Goal: Communication & Community: Answer question/provide support

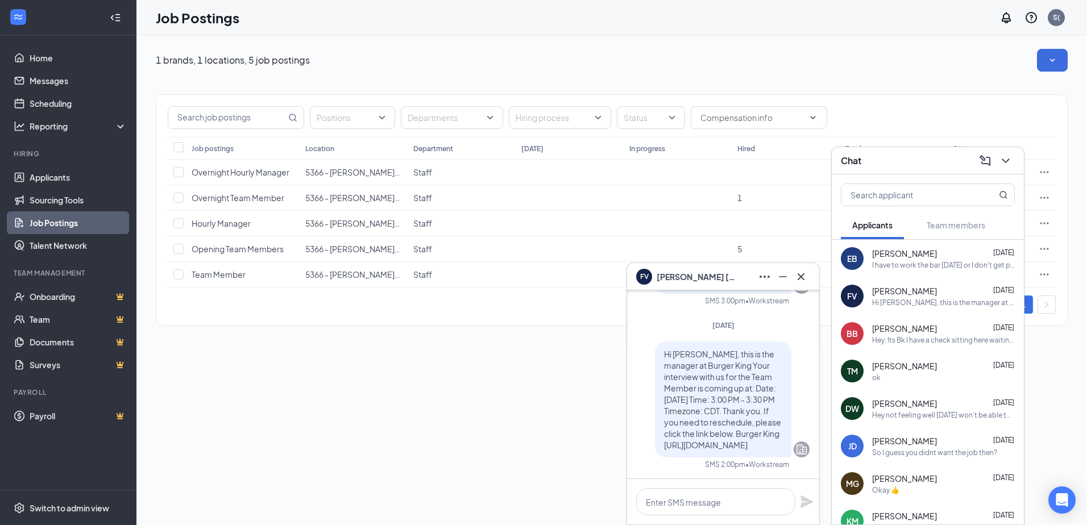
click at [904, 255] on span "[PERSON_NAME]" at bounding box center [904, 253] width 65 height 11
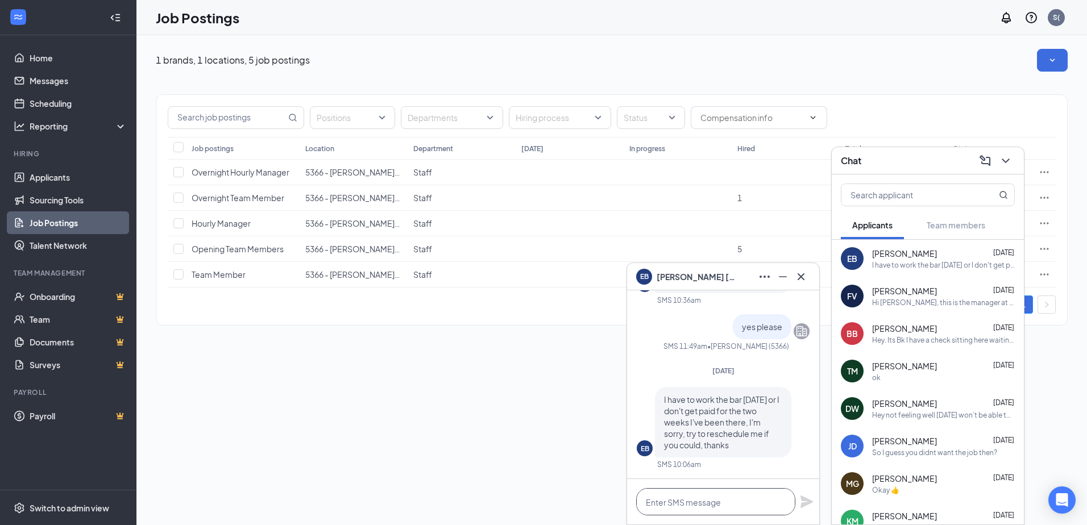
click at [731, 501] on textarea at bounding box center [715, 501] width 159 height 27
type textarea "you are scheduled wed 5 to 930 pm"
click at [805, 505] on icon "Plane" at bounding box center [806, 502] width 13 height 13
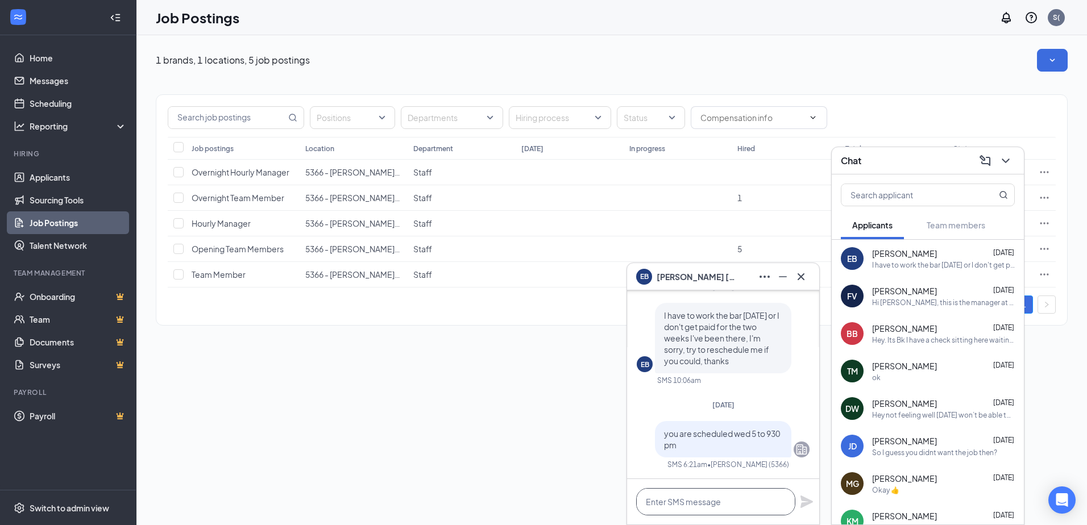
click at [655, 492] on textarea at bounding box center [715, 501] width 159 height 27
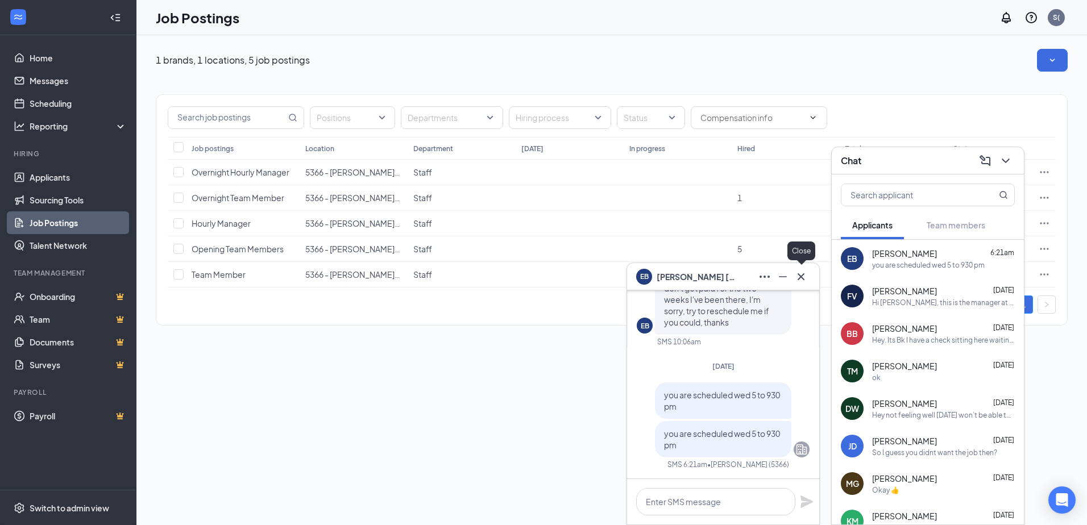
click at [800, 277] on icon "Cross" at bounding box center [800, 276] width 7 height 7
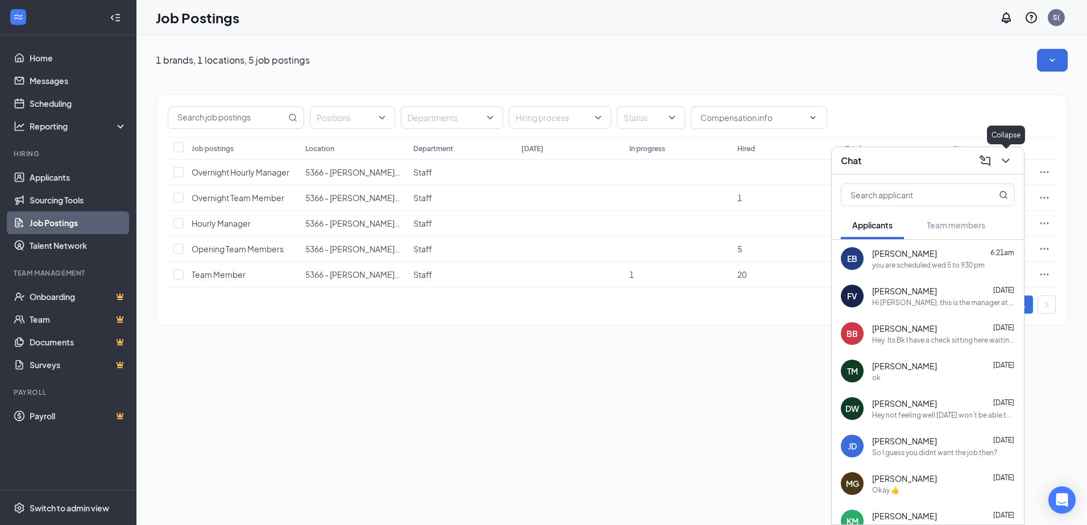
click at [1006, 159] on icon "ChevronDown" at bounding box center [1006, 161] width 14 height 14
